Goal: Check status: Check status

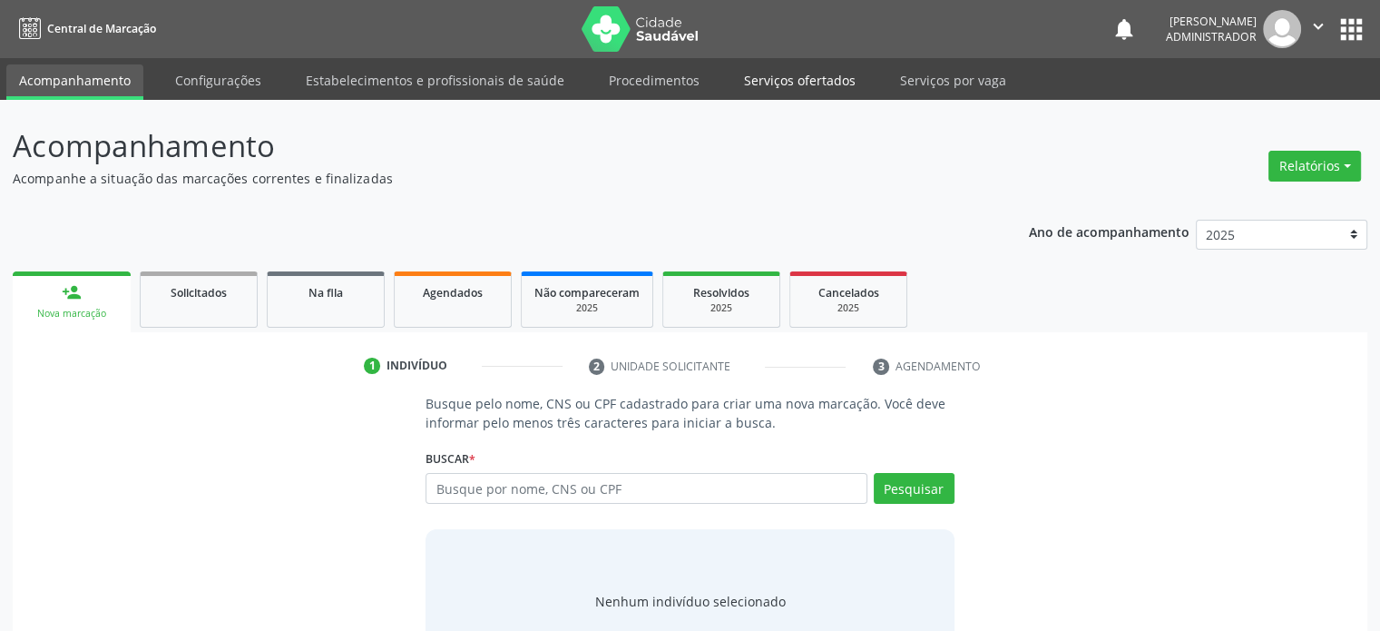
click at [807, 83] on link "Serviços ofertados" at bounding box center [799, 80] width 137 height 32
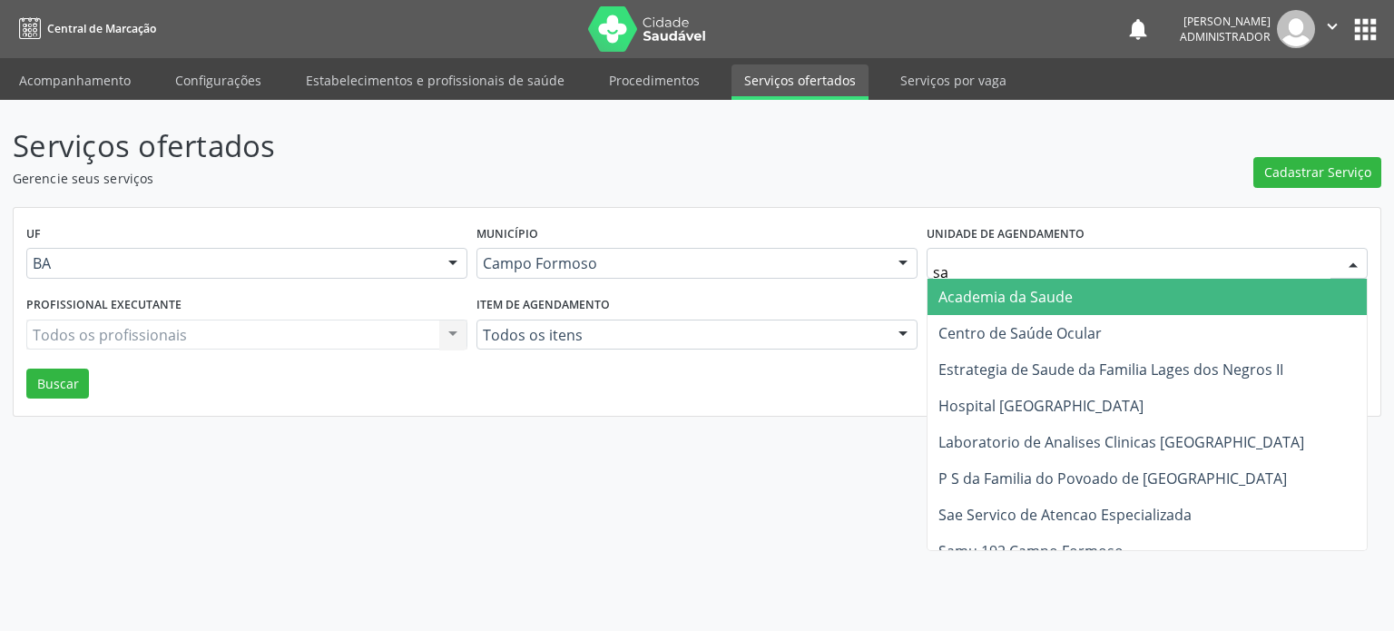
type input "sao"
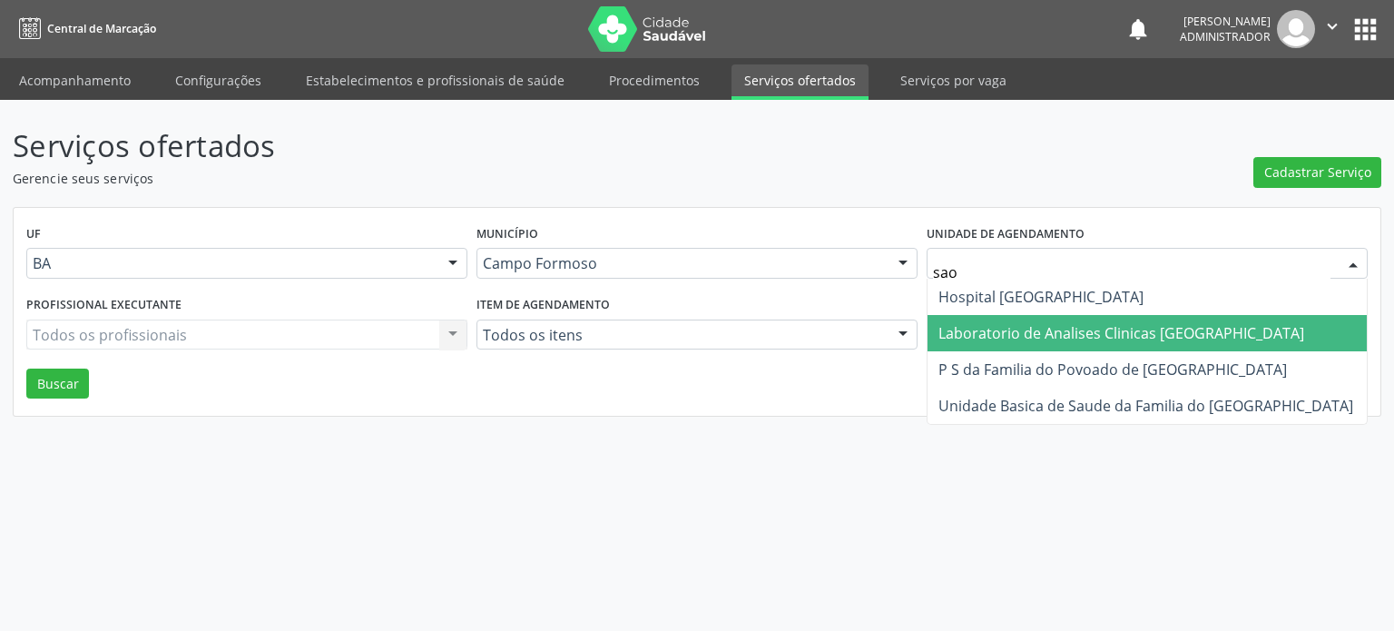
click at [967, 329] on span "Laboratorio de Analises Clinicas [GEOGRAPHIC_DATA]" at bounding box center [1121, 333] width 366 height 20
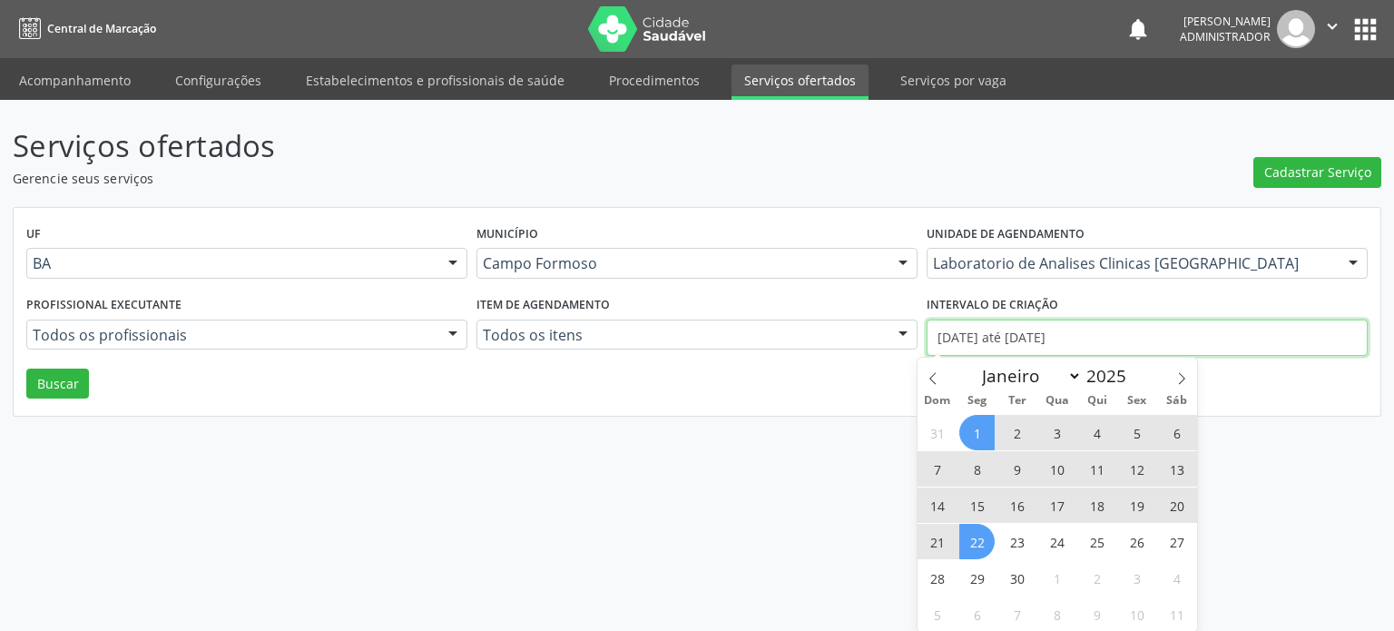
click at [978, 339] on input "[DATE] até [DATE]" at bounding box center [1147, 337] width 441 height 36
click at [929, 377] on icon at bounding box center [933, 378] width 13 height 13
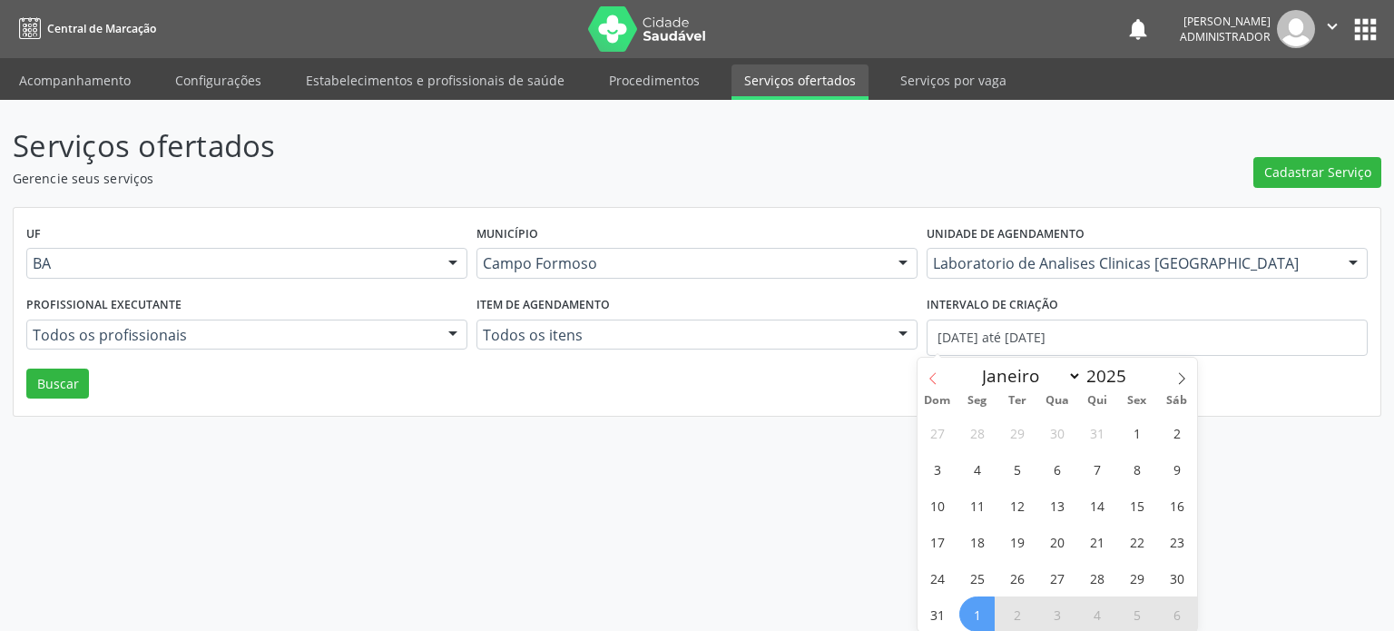
select select "7"
click at [1134, 430] on span "1" at bounding box center [1136, 432] width 35 height 35
type input "[DATE]"
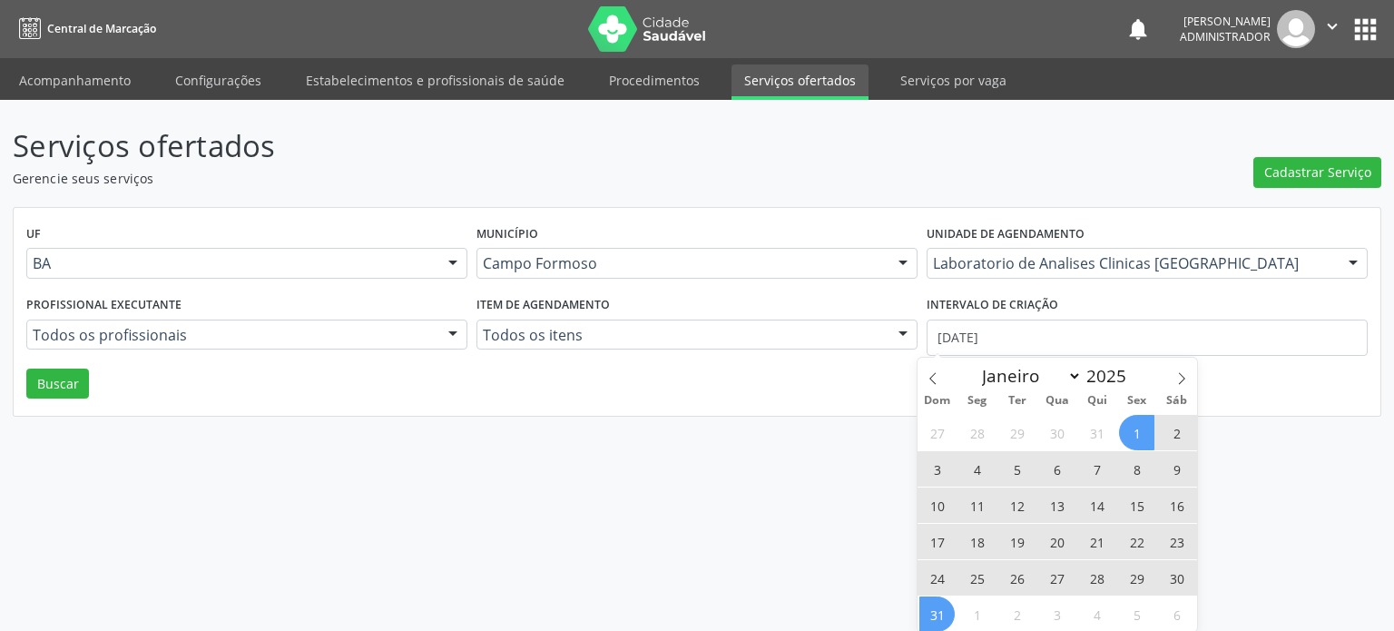
click at [937, 623] on span "31" at bounding box center [936, 613] width 35 height 35
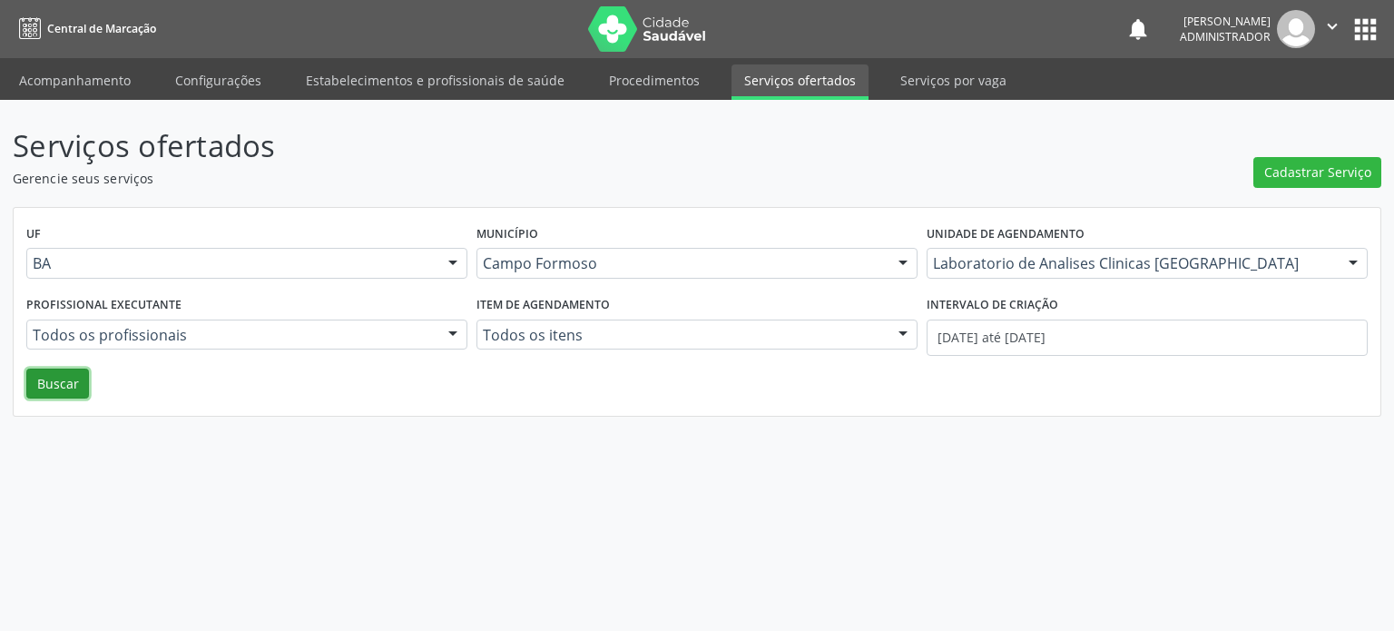
click at [50, 390] on button "Buscar" at bounding box center [57, 383] width 63 height 31
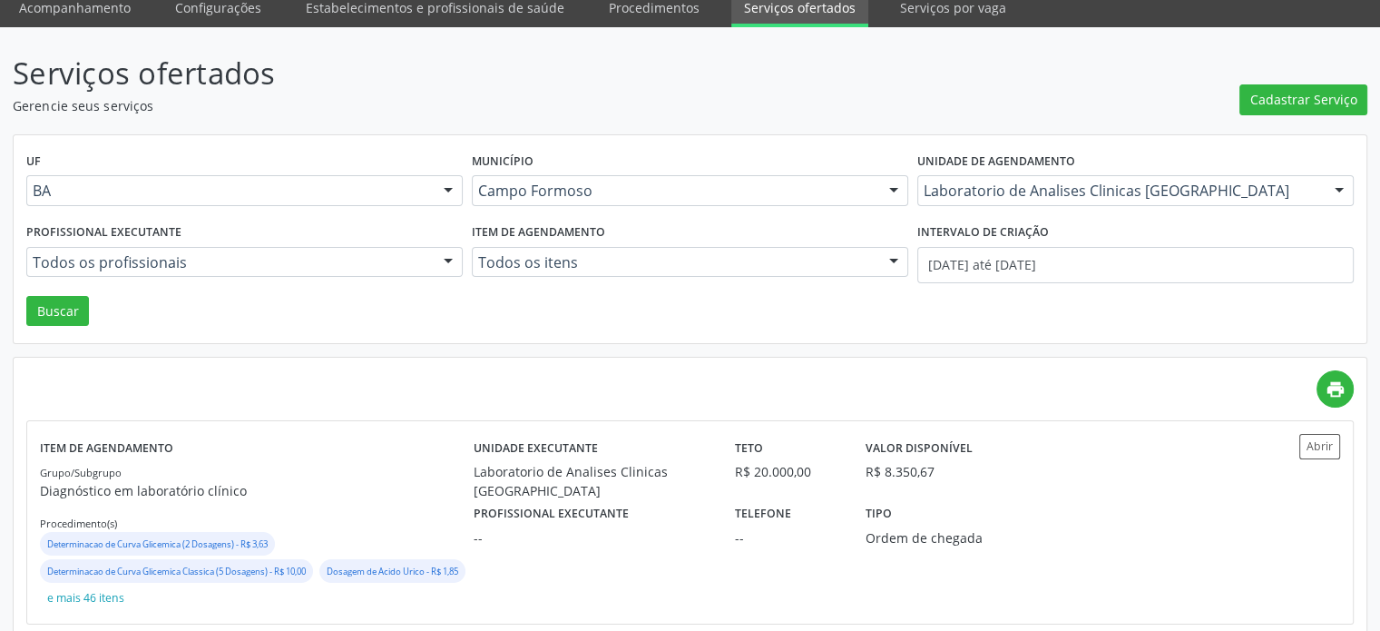
scroll to position [105, 0]
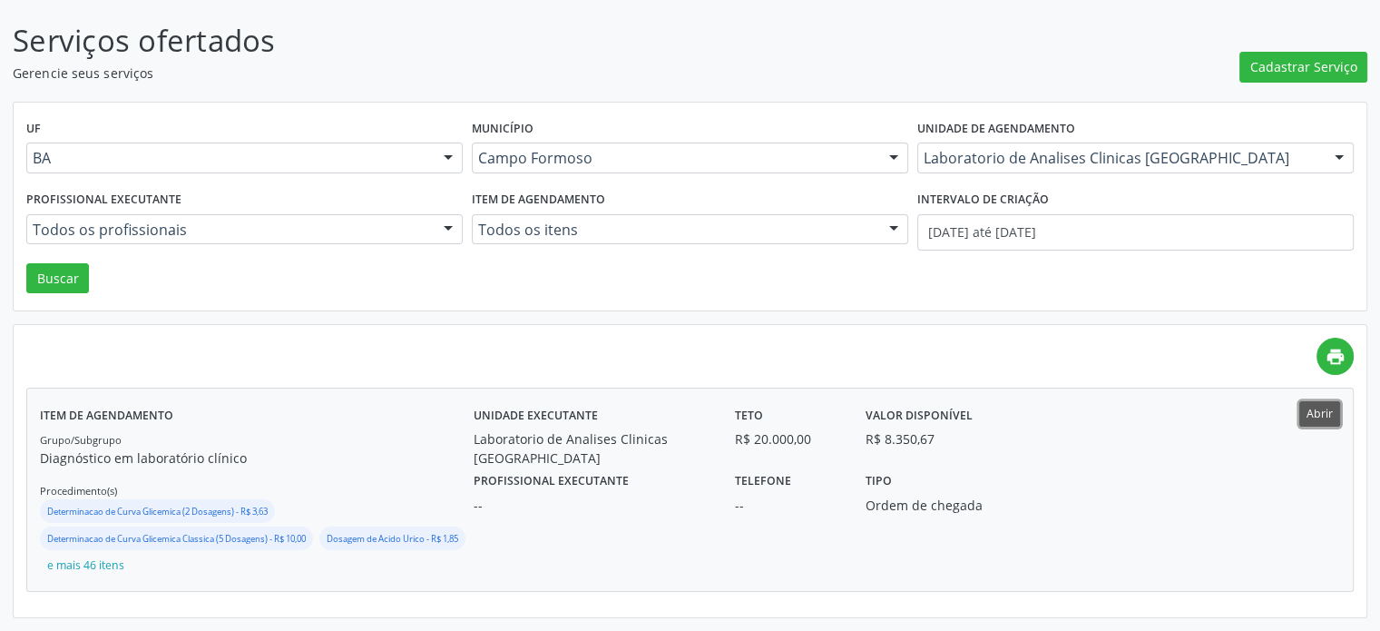
click at [1318, 405] on button "Abrir" at bounding box center [1320, 413] width 41 height 25
